Goal: Check status: Check status

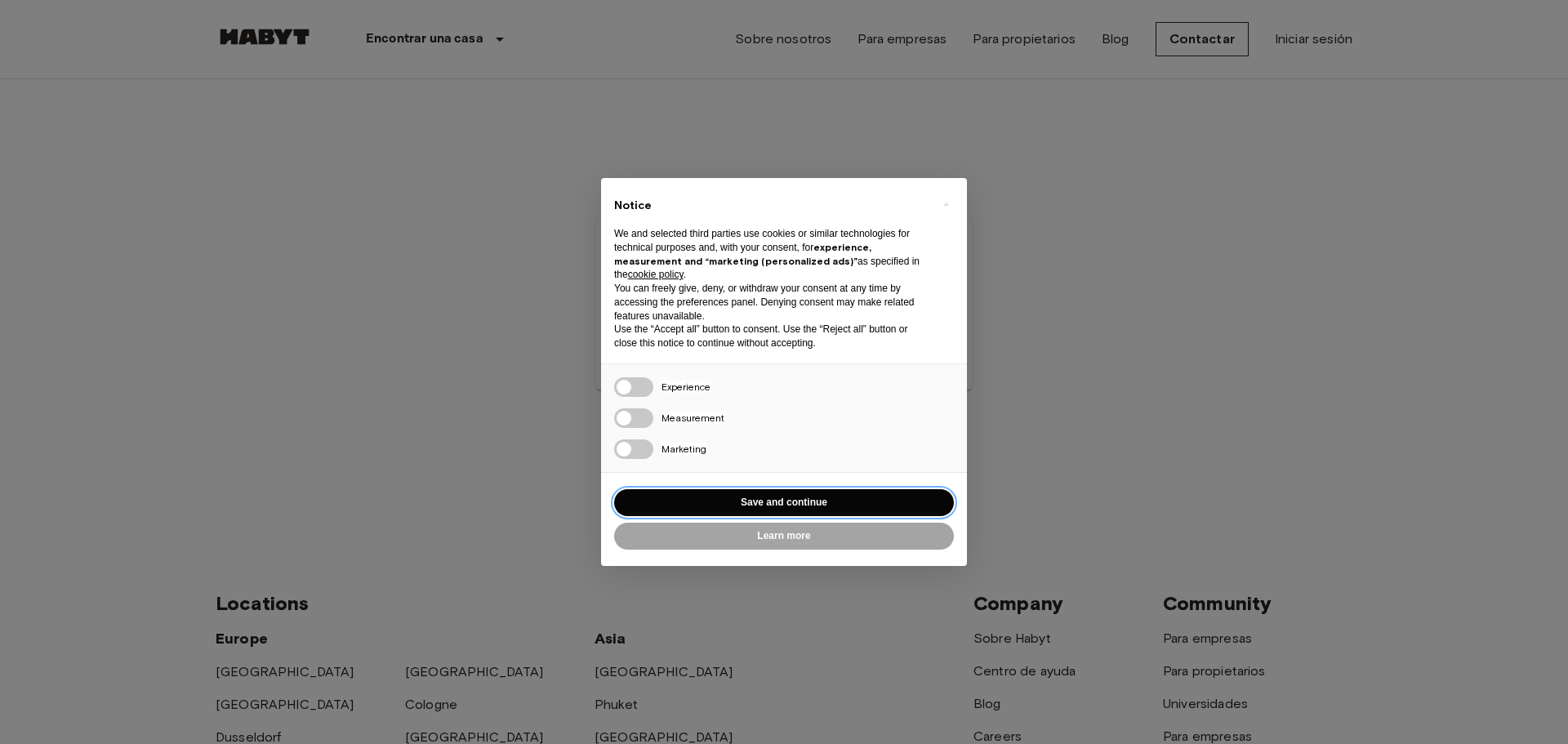
click at [805, 503] on button "Save and continue" at bounding box center [784, 502] width 340 height 27
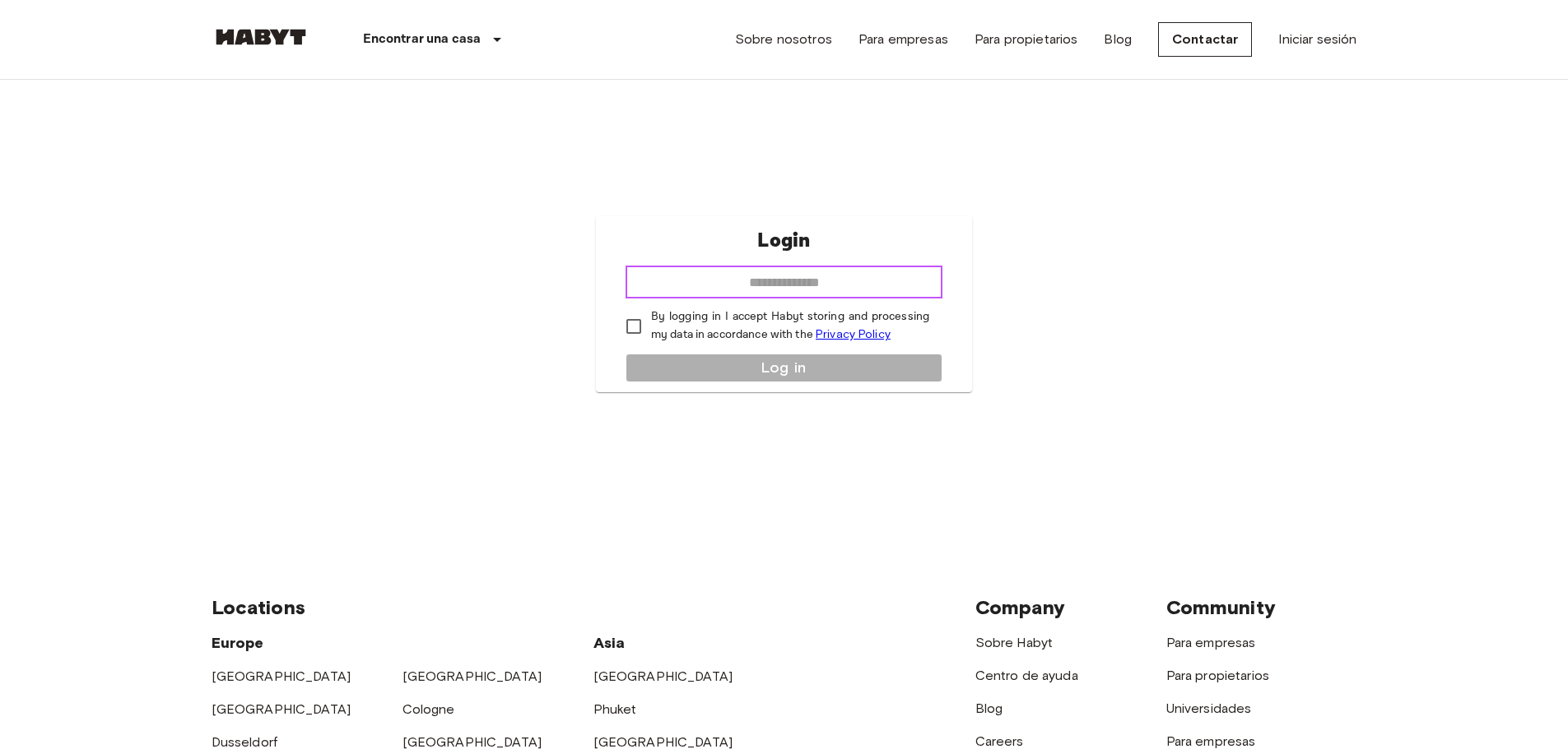
click at [798, 283] on input "email" at bounding box center [784, 282] width 317 height 33
type input "**********"
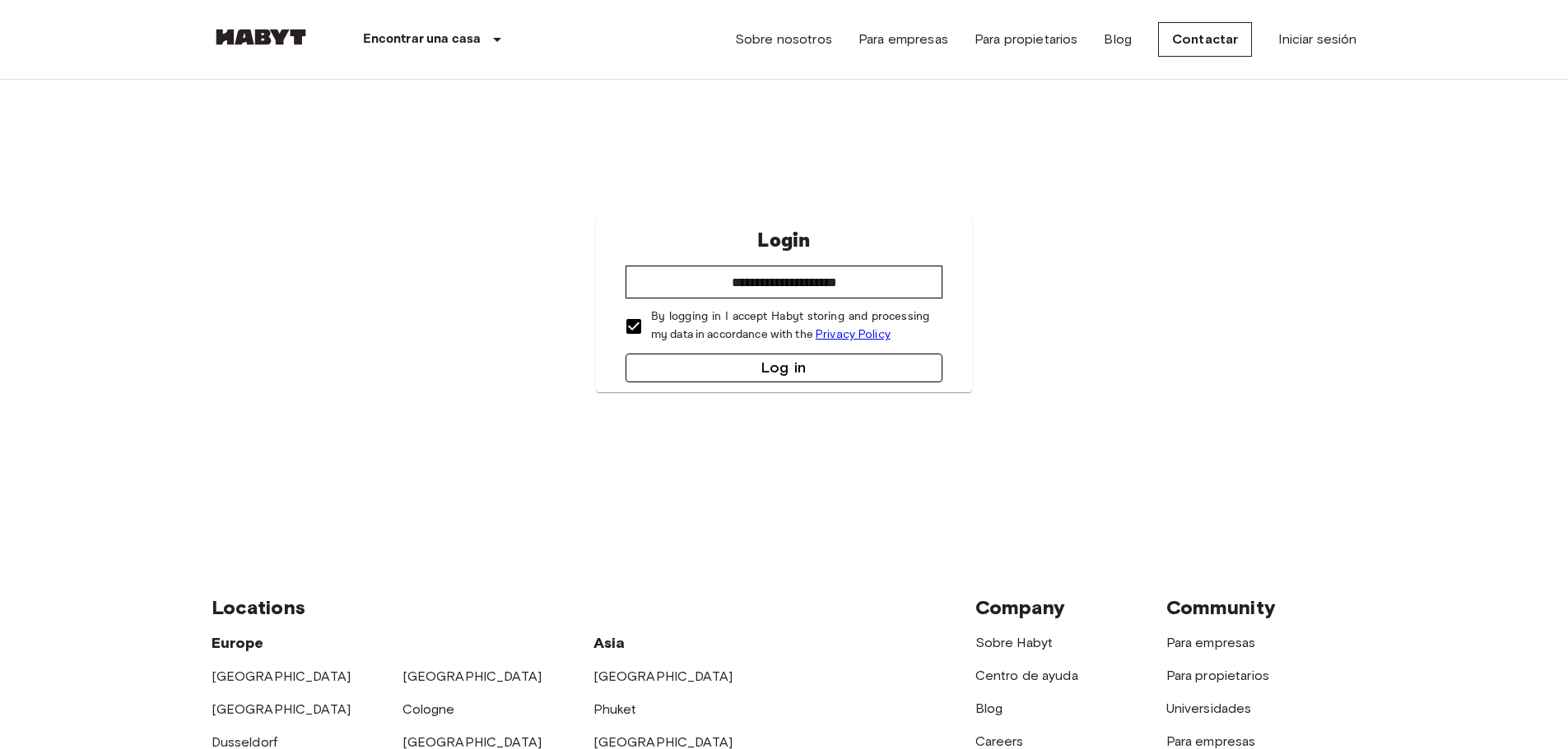
click at [757, 372] on button "Log in" at bounding box center [784, 367] width 317 height 29
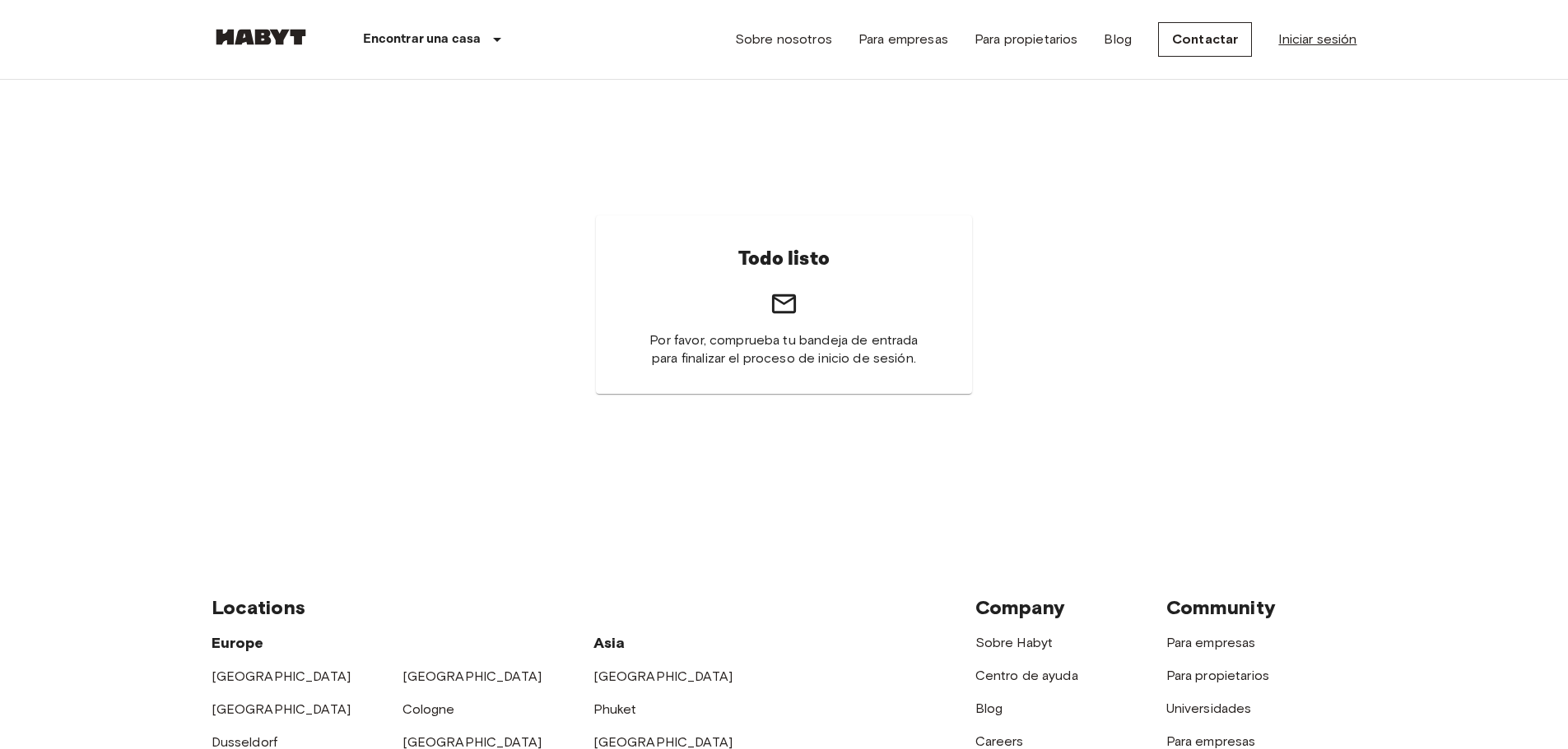
click at [1336, 38] on link "Iniciar sesión" at bounding box center [1317, 39] width 78 height 20
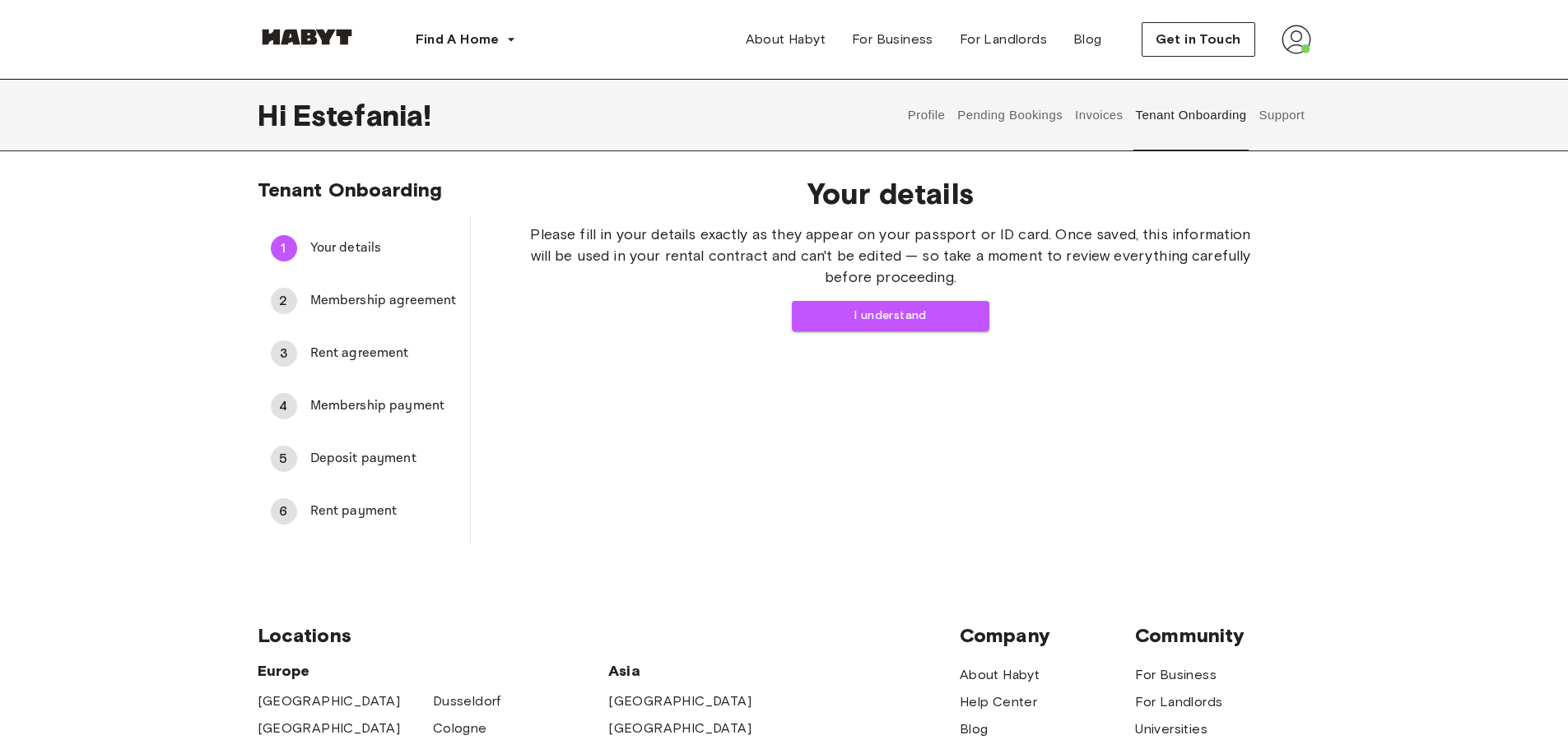
click at [978, 114] on button "Pending Bookings" at bounding box center [1010, 115] width 110 height 73
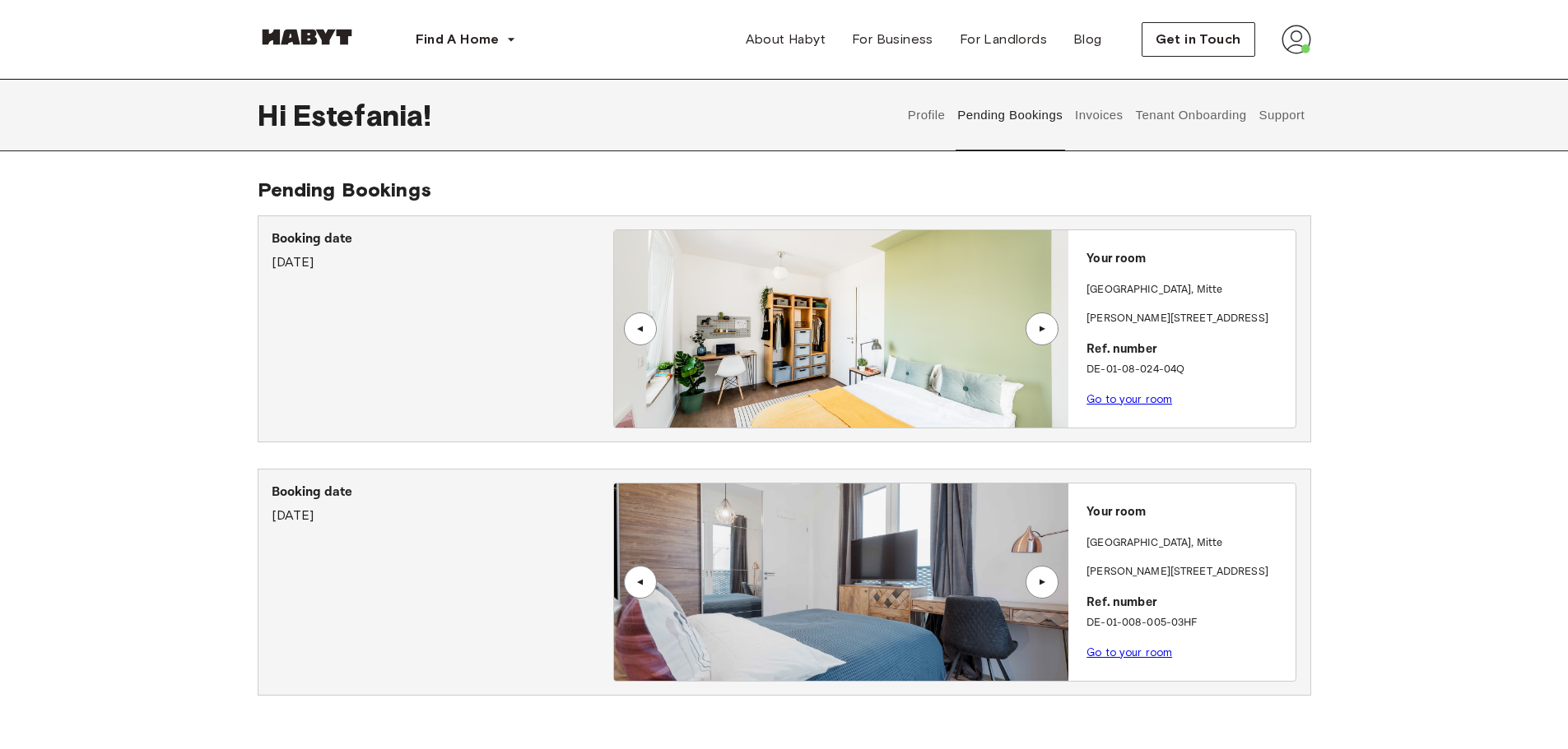
click at [1040, 329] on div "▲" at bounding box center [1042, 328] width 16 height 10
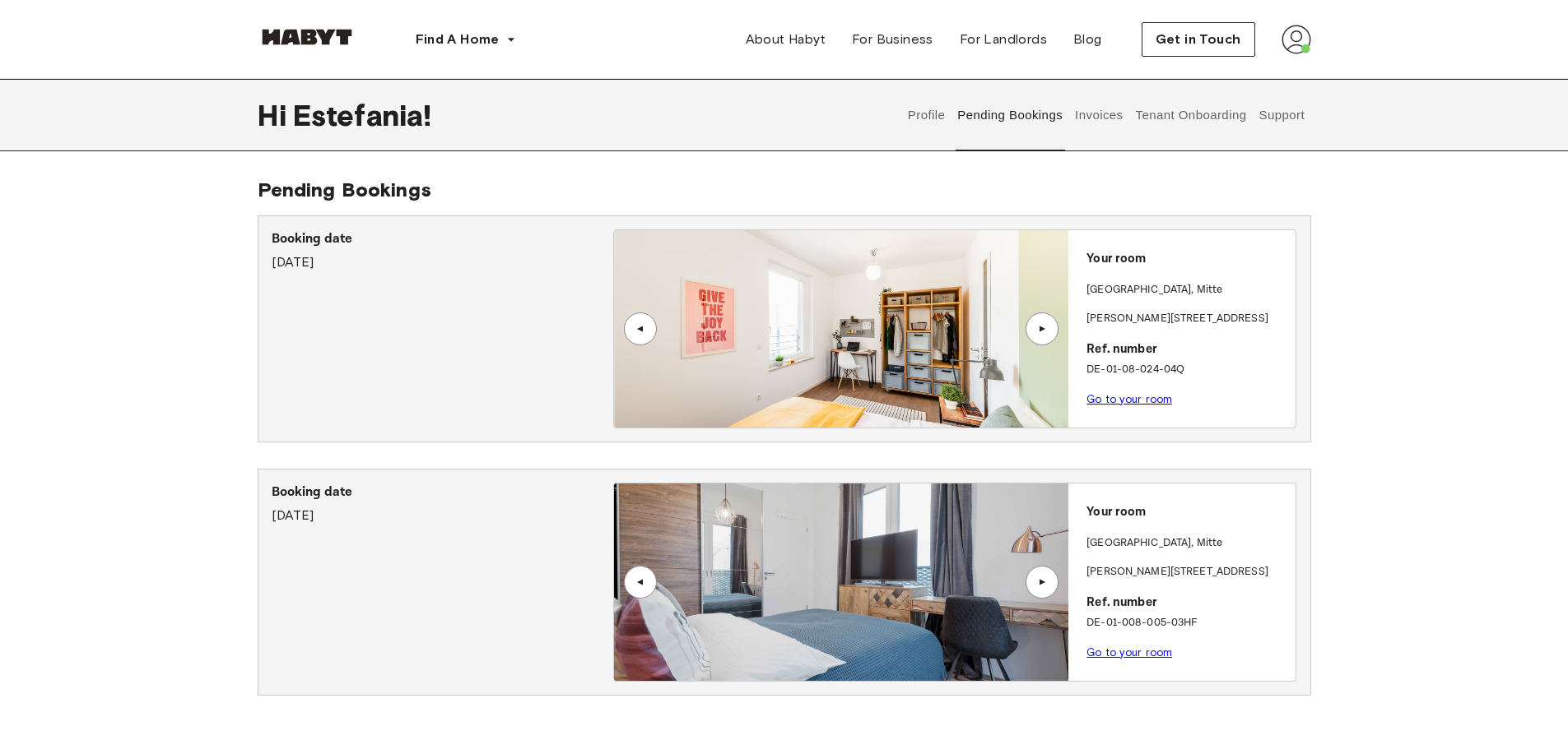
click at [1040, 329] on div "▲" at bounding box center [1042, 328] width 16 height 10
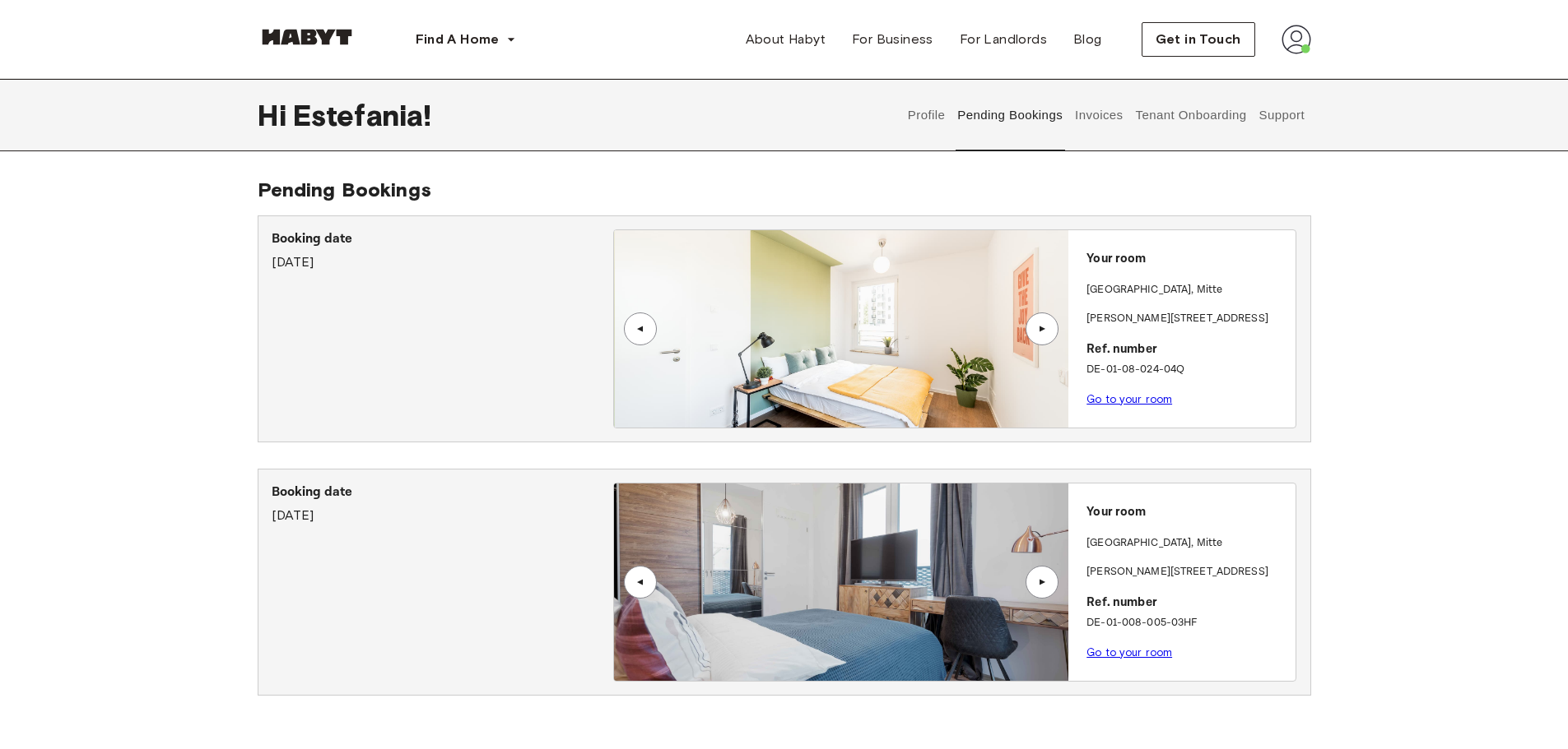
click at [1040, 329] on div "▲" at bounding box center [1042, 328] width 16 height 10
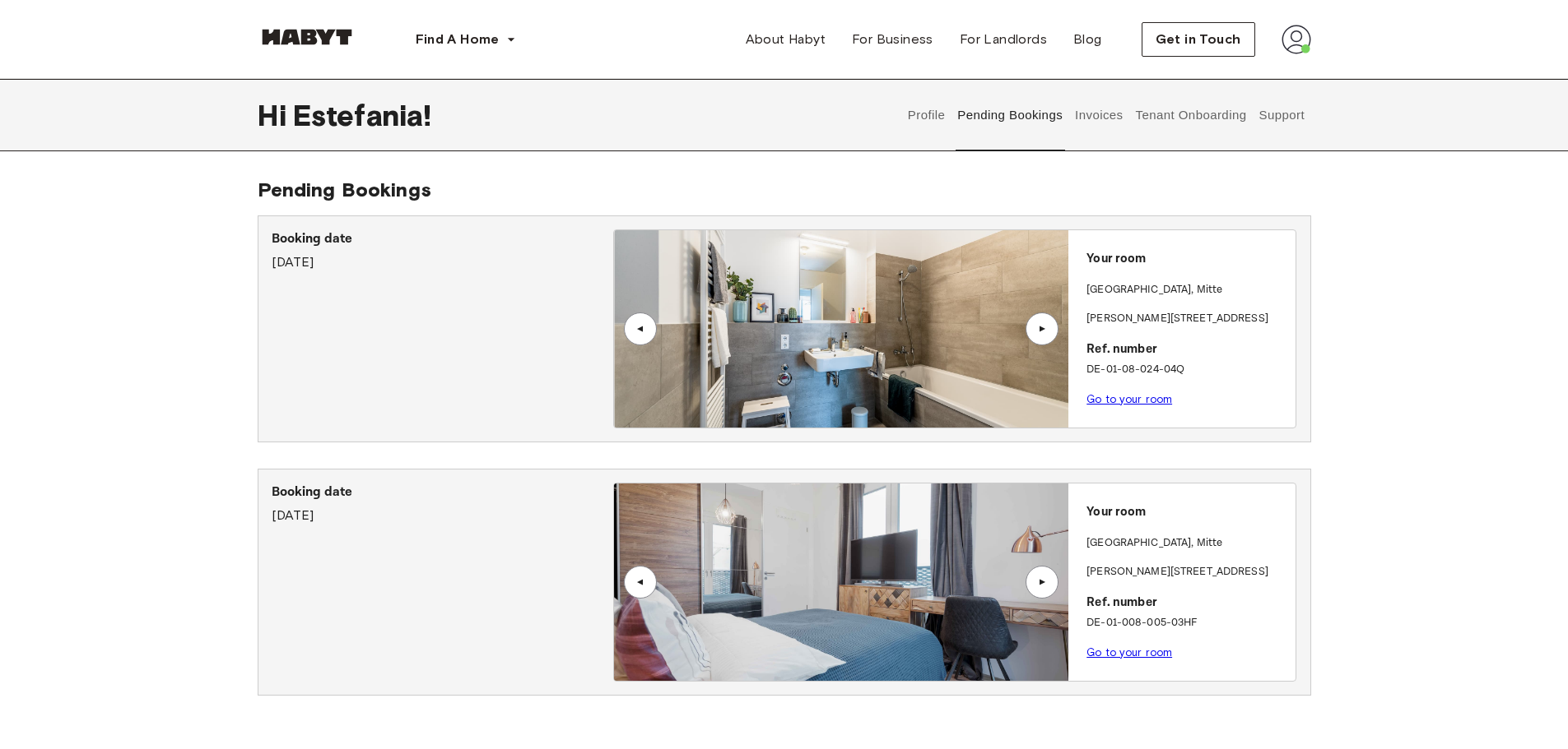
click at [1040, 329] on div "▲" at bounding box center [1042, 328] width 16 height 10
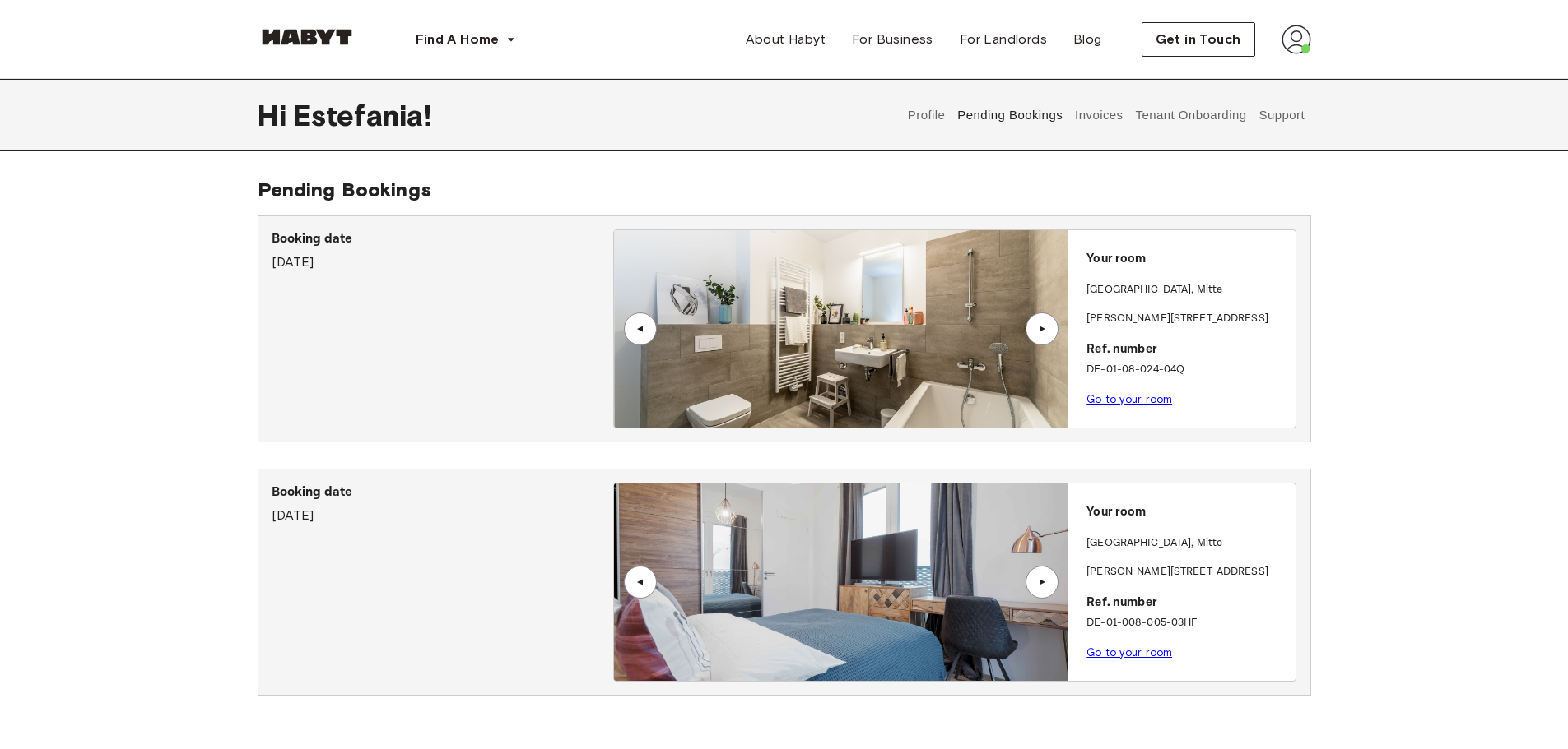
click at [1040, 329] on div "▲" at bounding box center [1042, 328] width 16 height 10
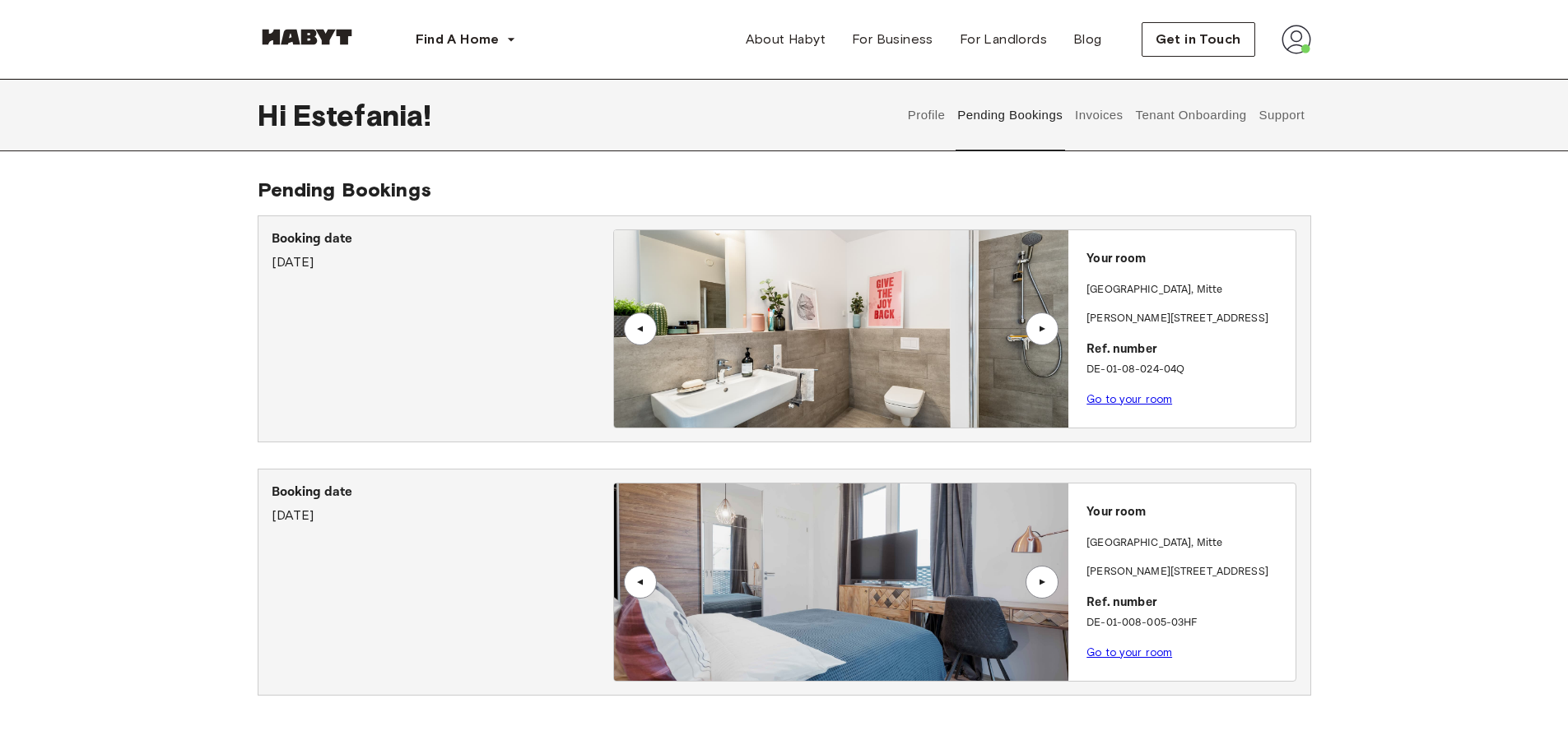
click at [1040, 329] on div "▲" at bounding box center [1042, 328] width 16 height 10
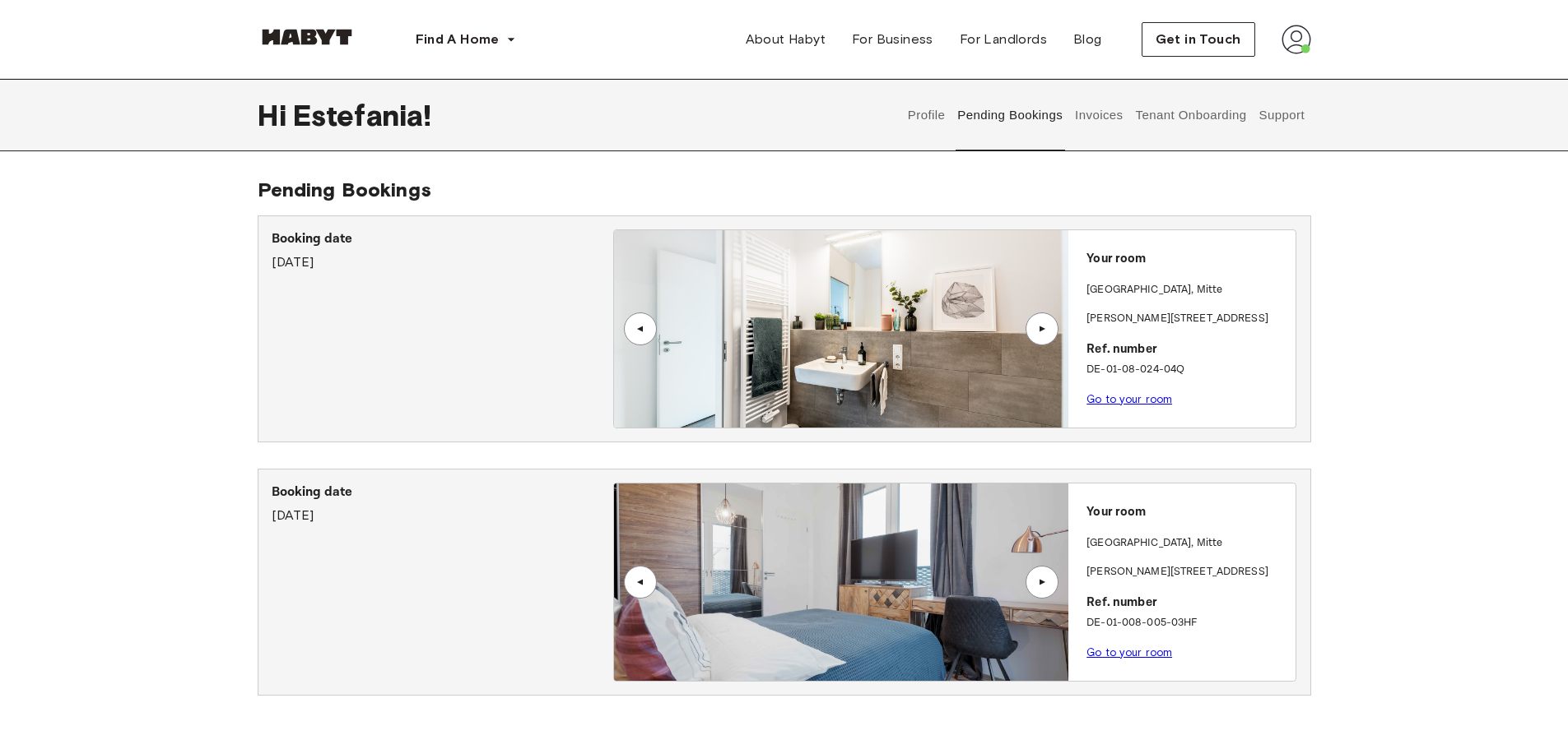
click at [1040, 329] on div "▲" at bounding box center [1042, 328] width 16 height 10
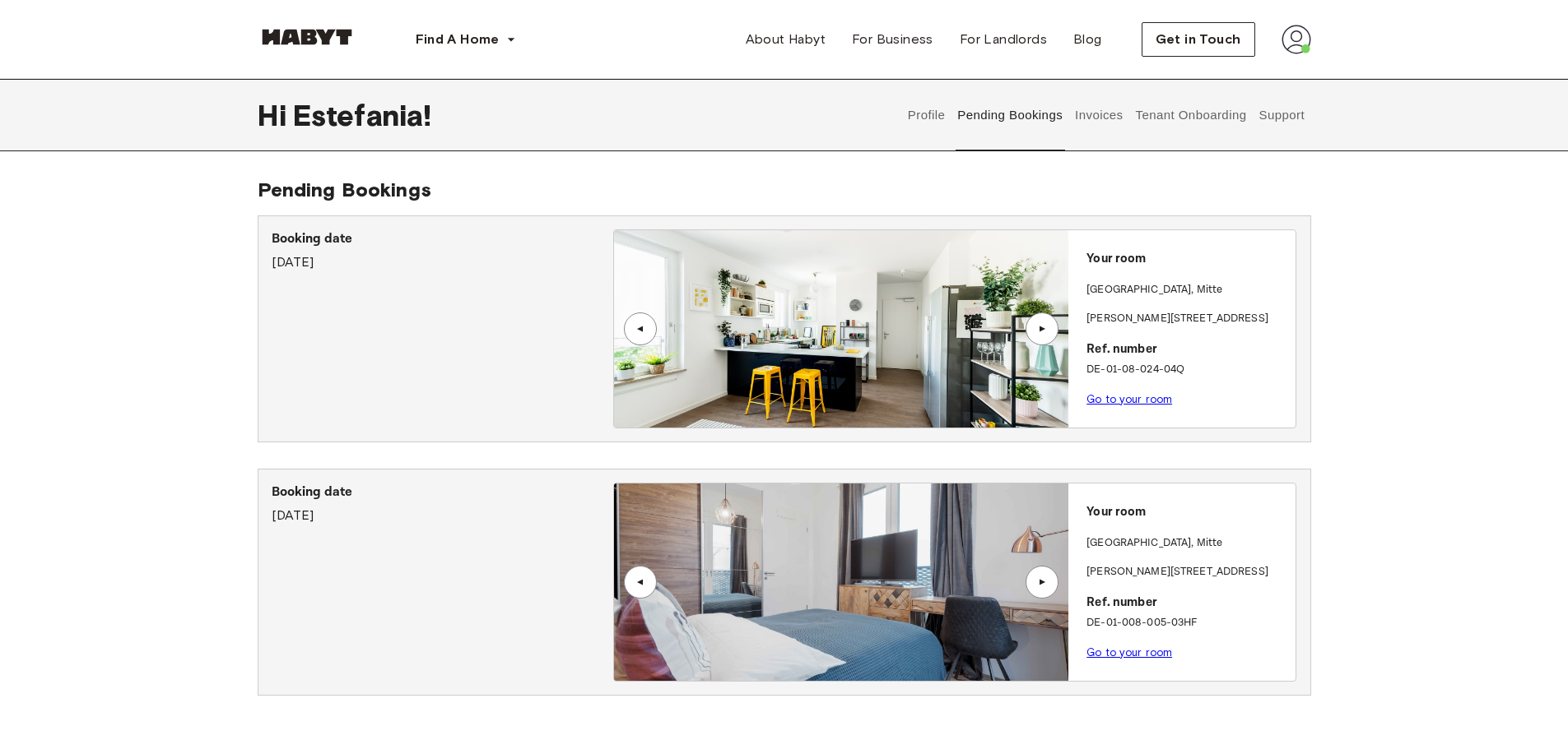
click at [1040, 329] on div "▲" at bounding box center [1042, 328] width 16 height 10
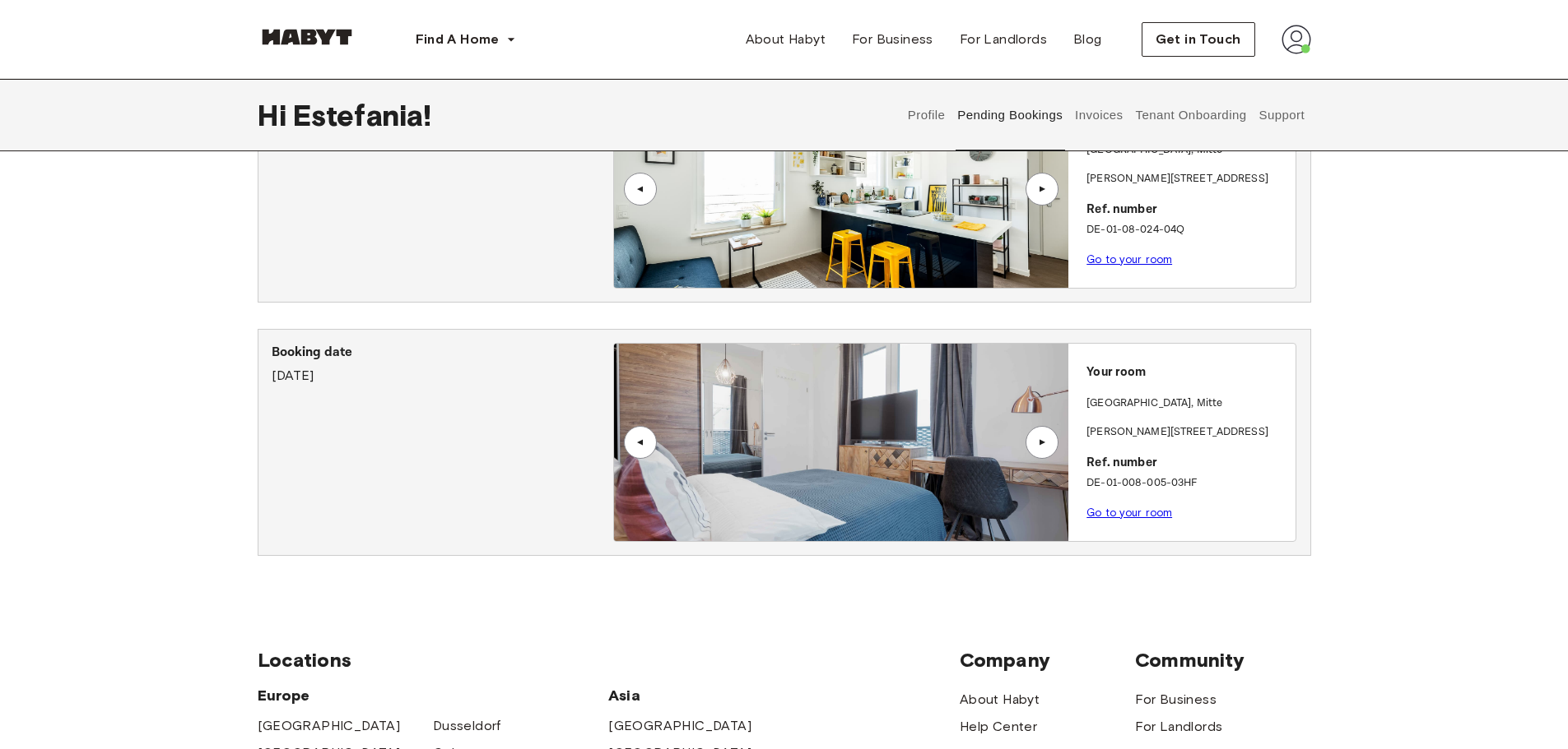
scroll to position [164, 0]
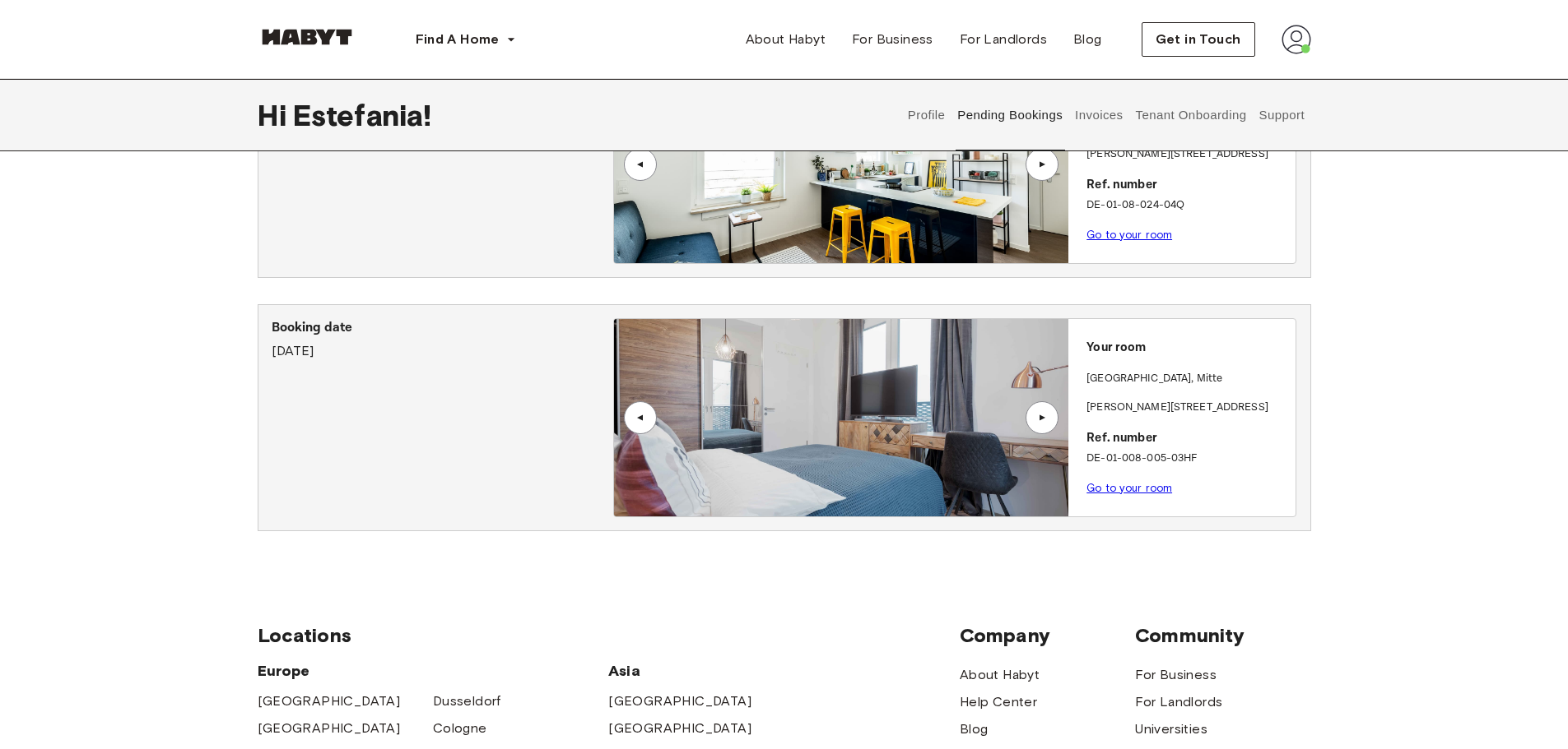
click at [1127, 488] on link "Go to your room" at bounding box center [1129, 488] width 86 height 12
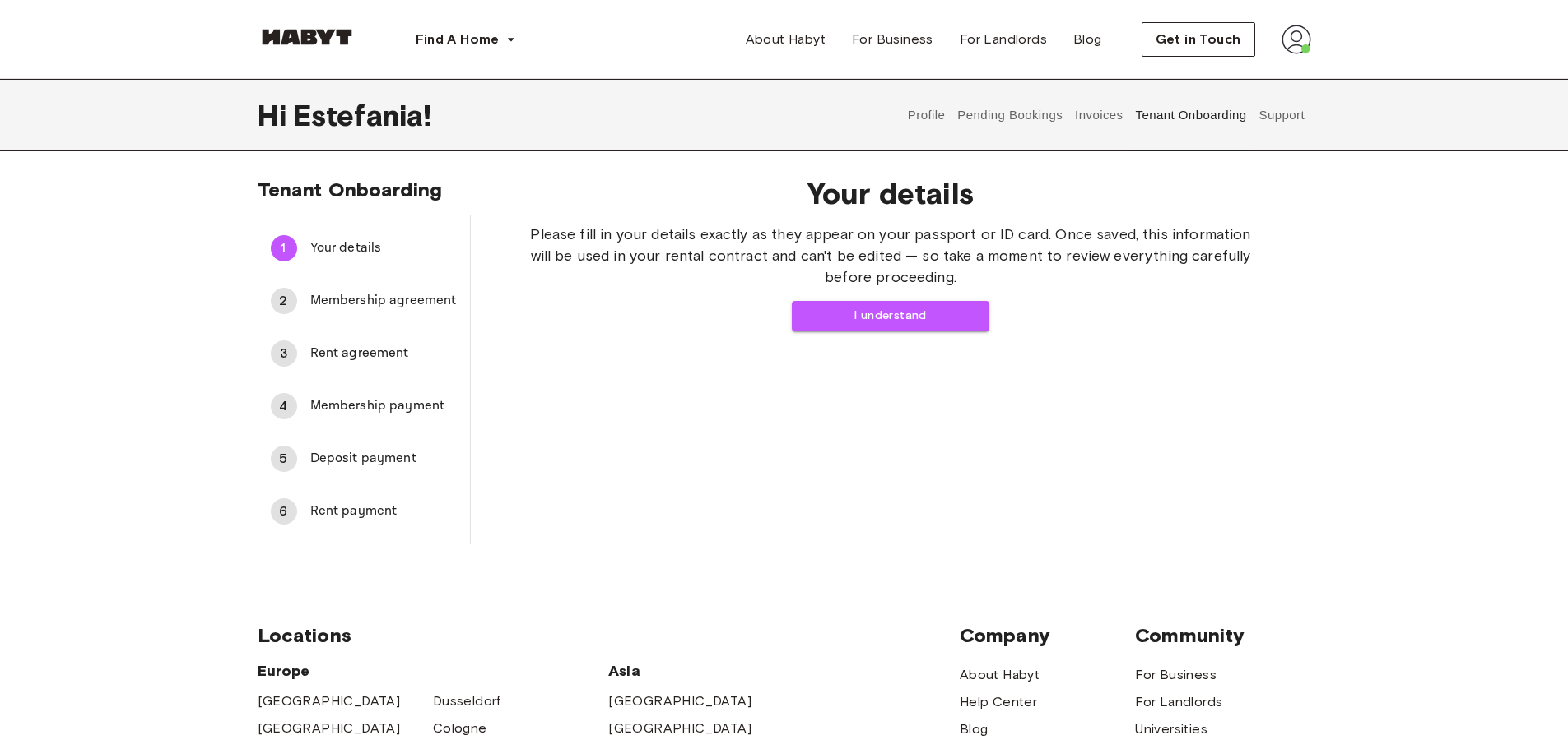
click at [983, 117] on button "Pending Bookings" at bounding box center [1010, 115] width 110 height 73
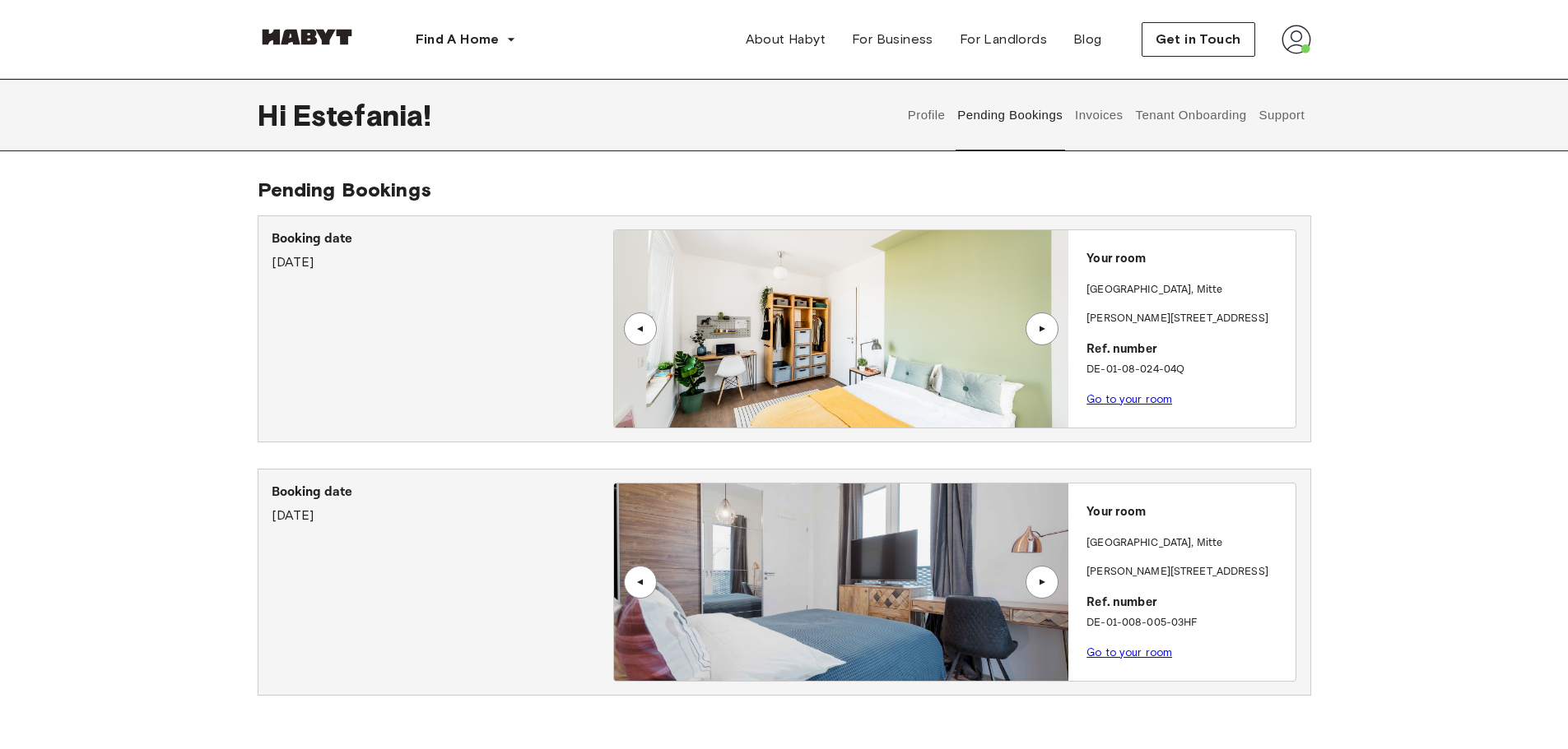
click at [1093, 115] on button "Invoices" at bounding box center [1100, 115] width 52 height 73
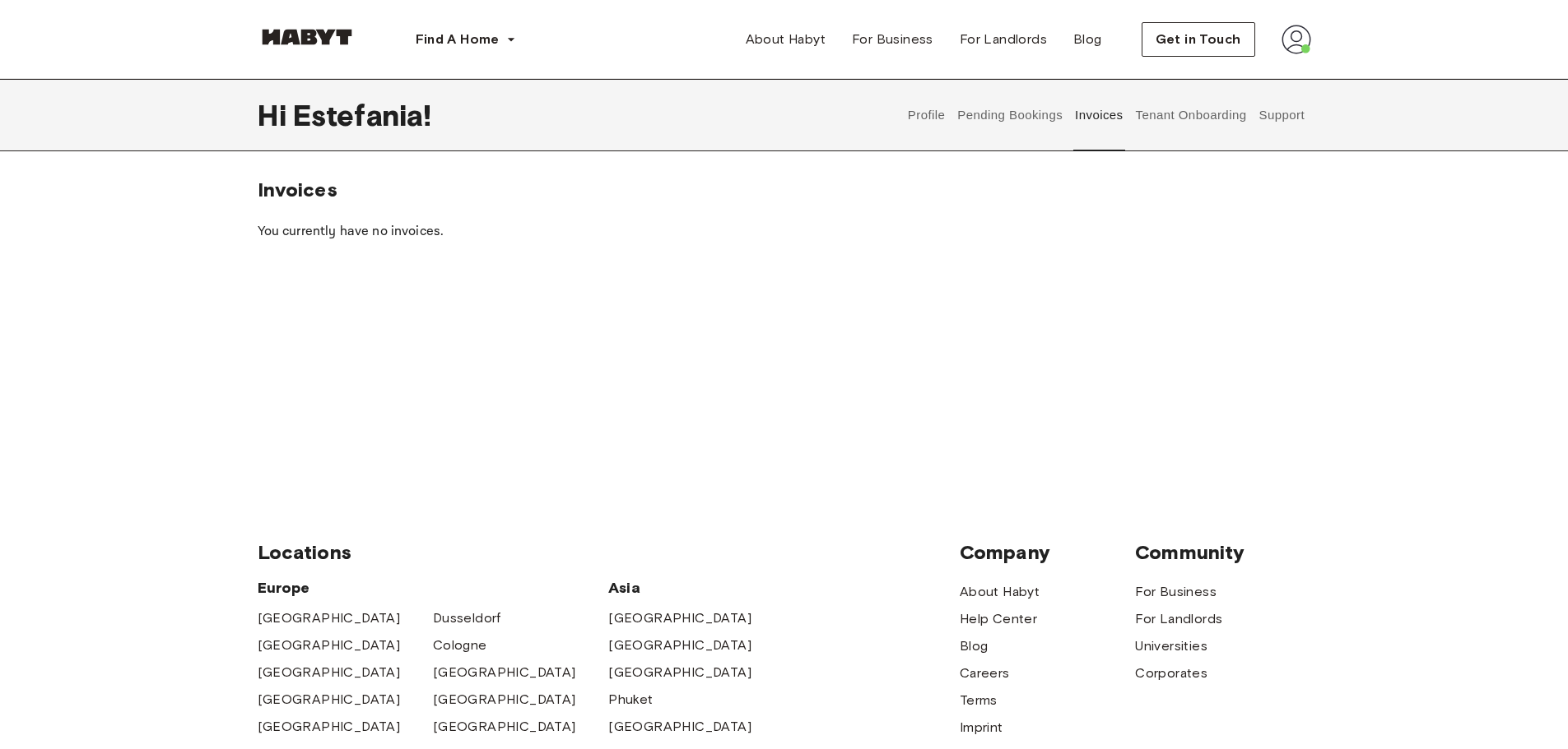
click at [1010, 111] on button "Pending Bookings" at bounding box center [1010, 115] width 110 height 73
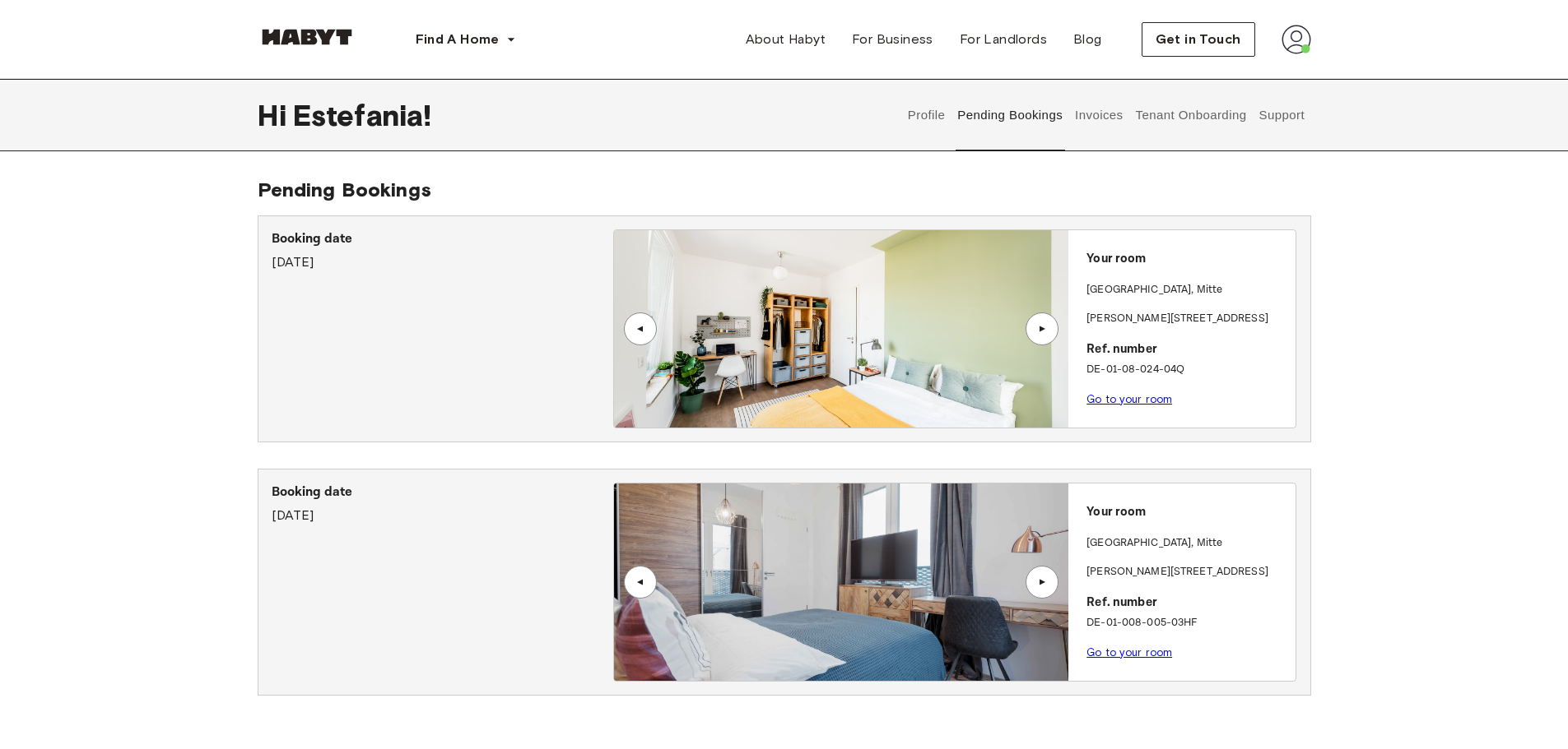
click at [1049, 337] on div "▲" at bounding box center [1042, 329] width 33 height 33
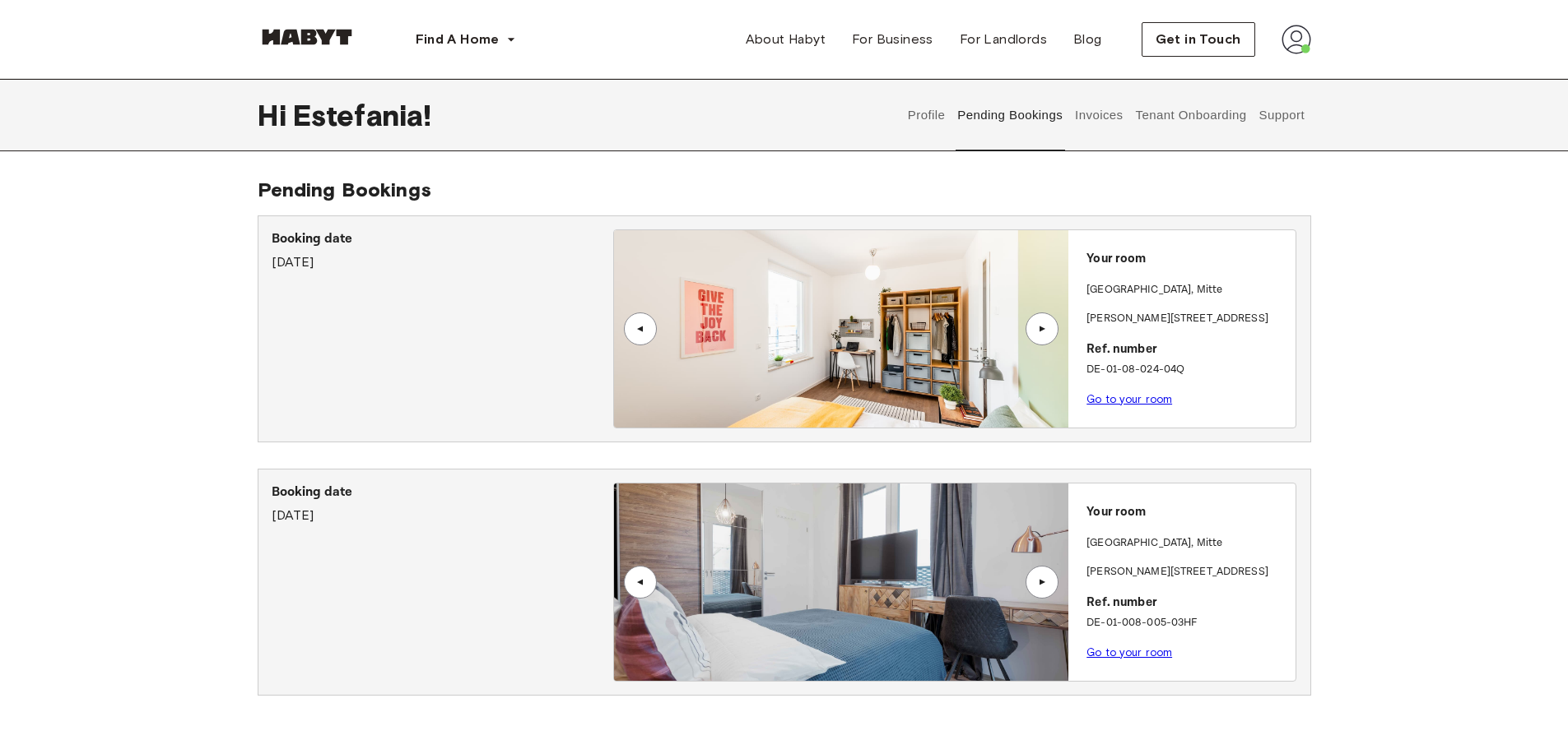
click at [1049, 337] on div "▲" at bounding box center [1042, 329] width 33 height 33
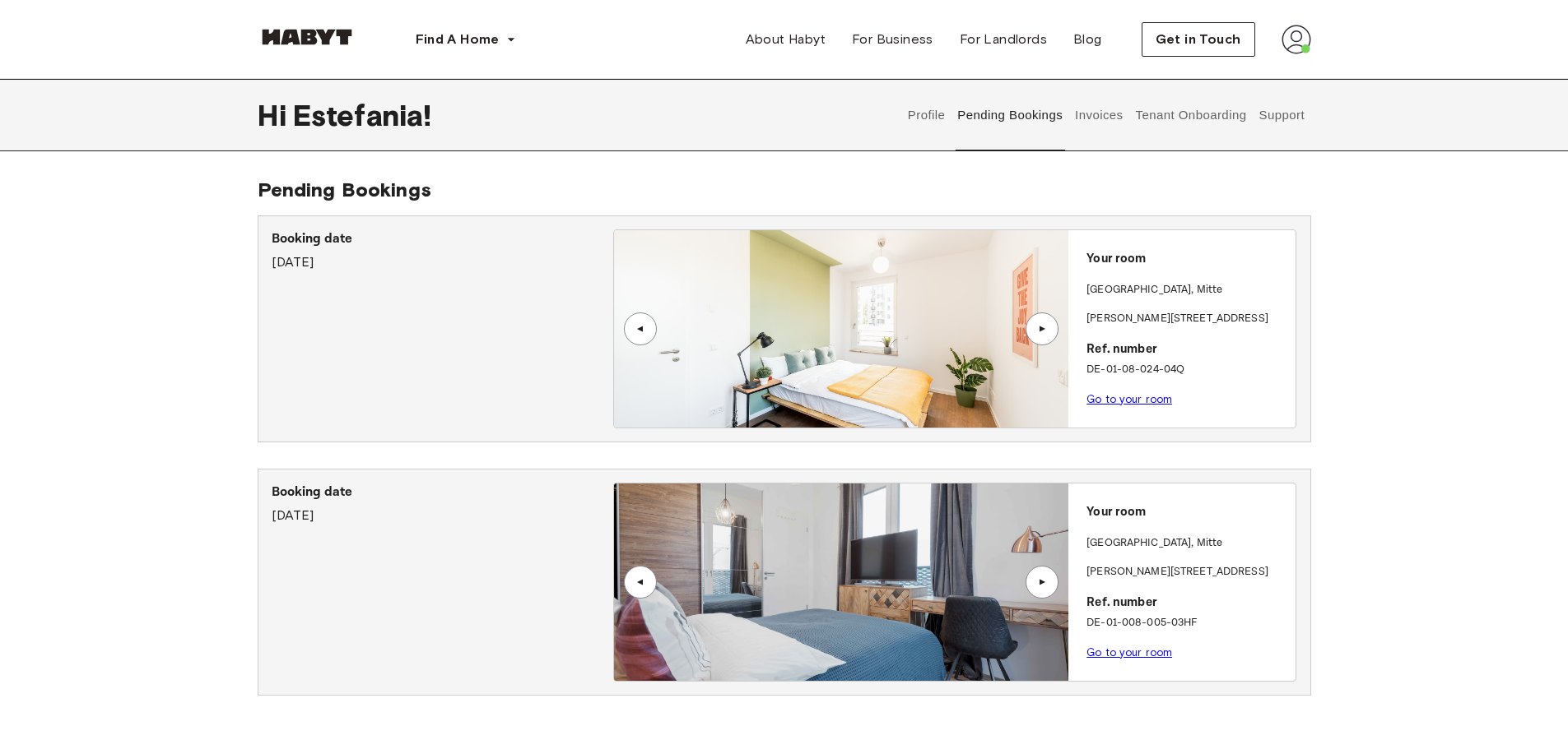
click at [1100, 396] on link "Go to your room" at bounding box center [1129, 399] width 86 height 12
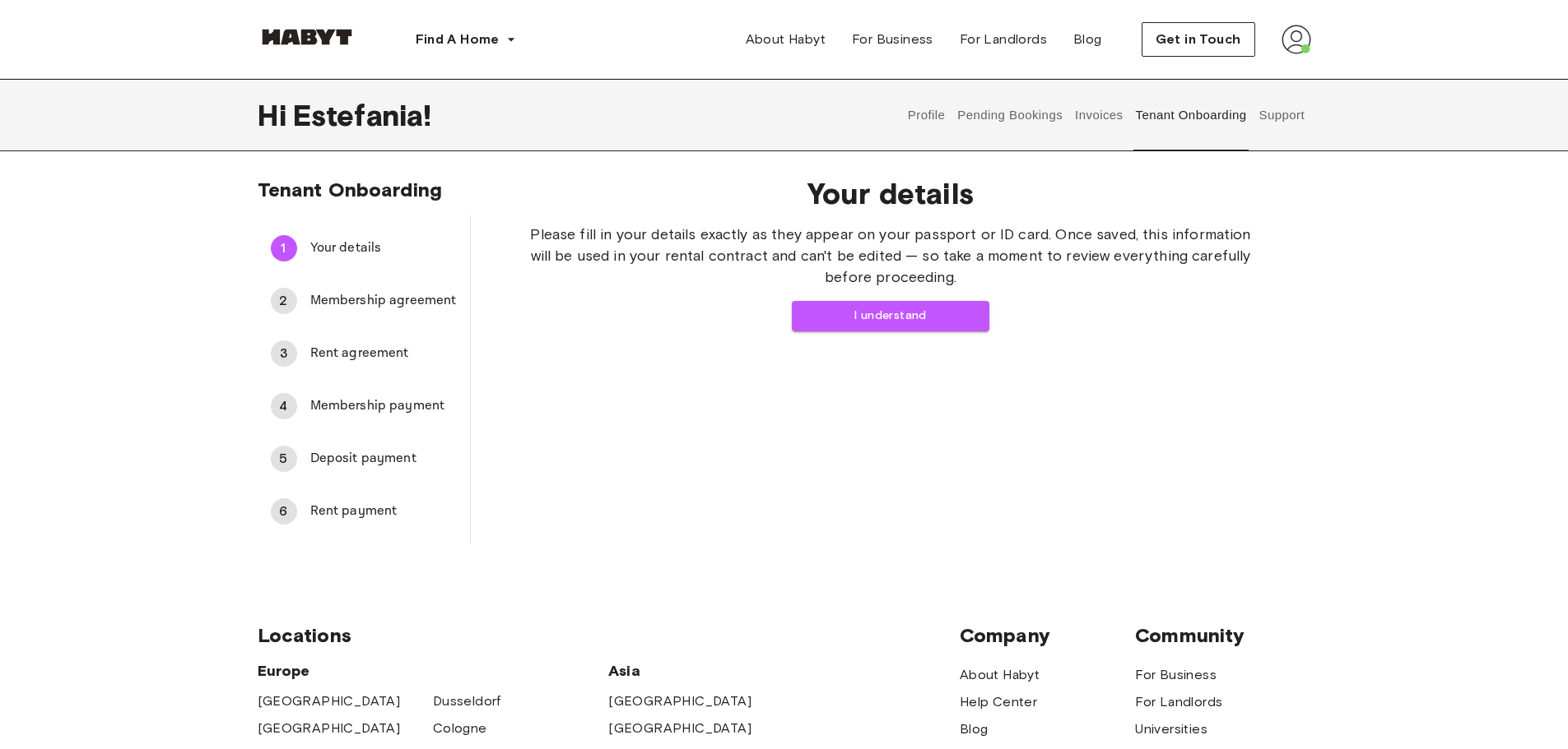
click at [973, 111] on button "Pending Bookings" at bounding box center [1010, 115] width 110 height 73
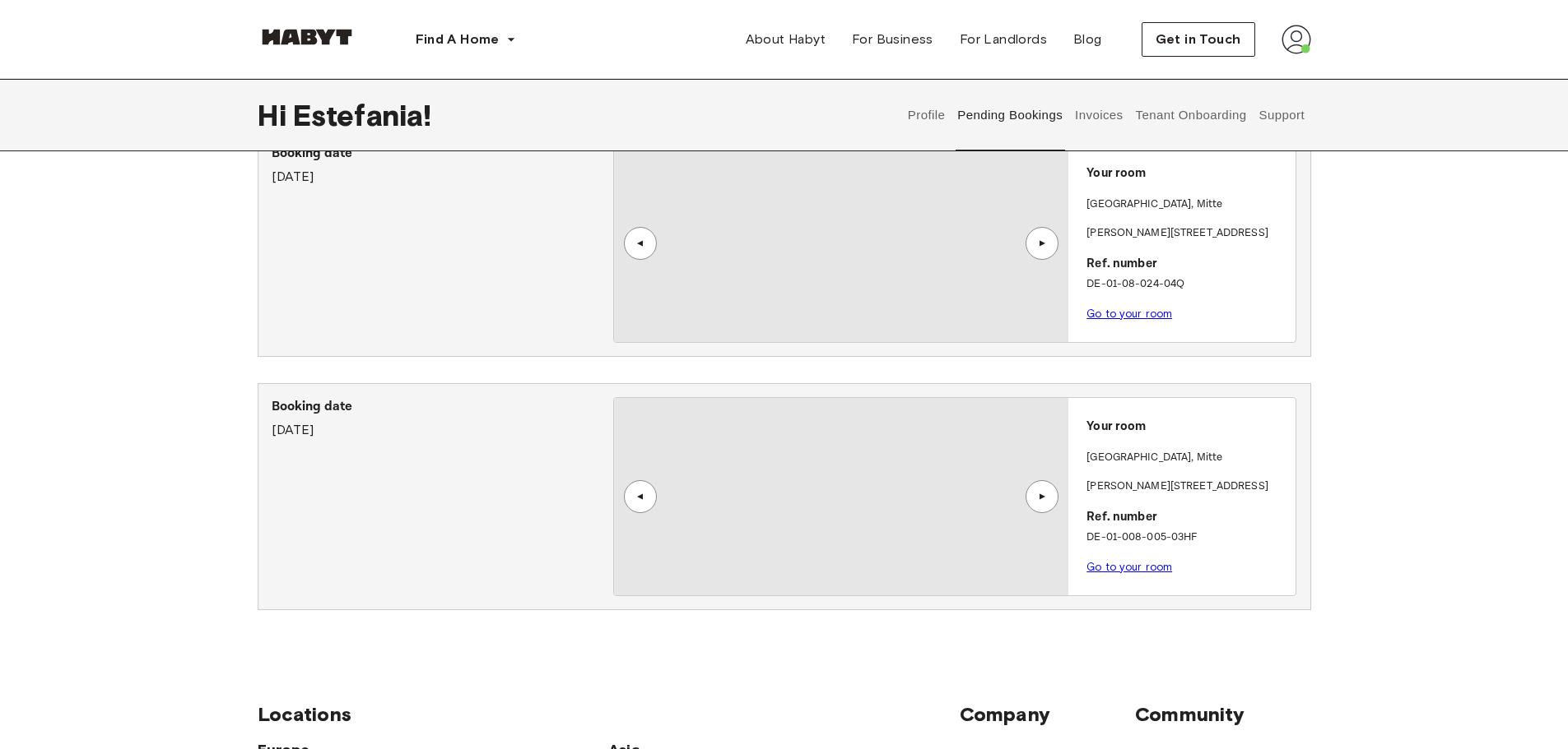
scroll to position [164, 0]
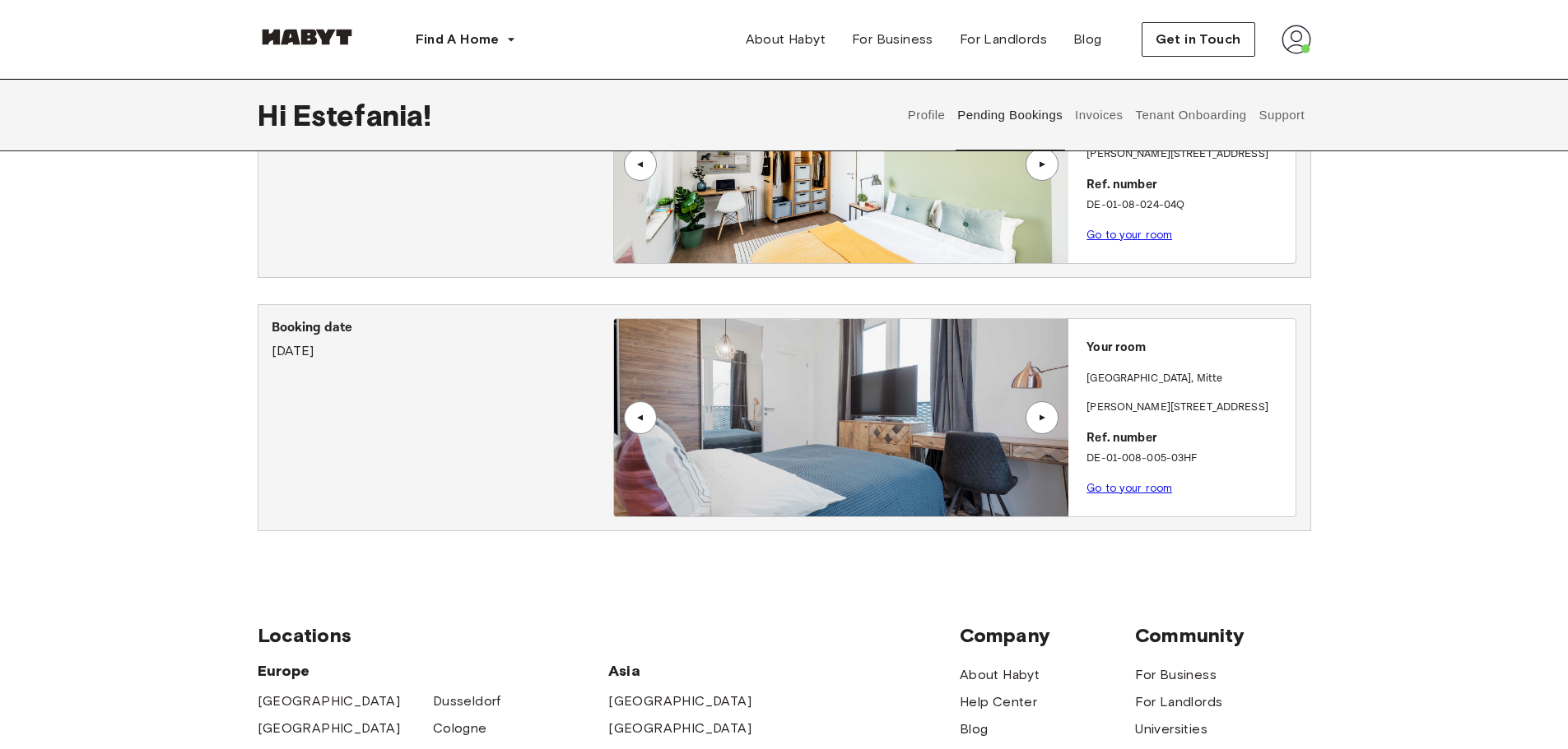
click at [1142, 489] on link "Go to your room" at bounding box center [1129, 488] width 86 height 12
